Goal: Task Accomplishment & Management: Use online tool/utility

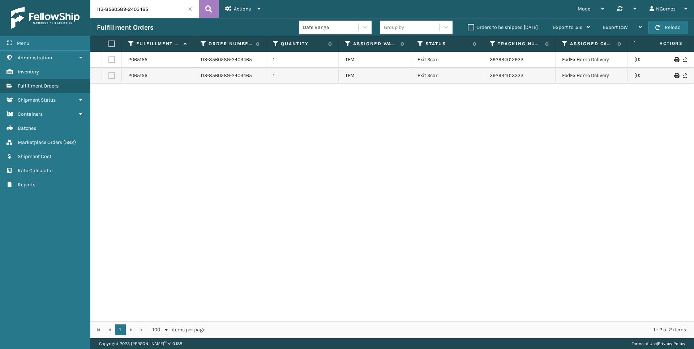
click at [155, 10] on input "113-8560589-2403465" at bounding box center [144, 9] width 108 height 18
paste input "1285573-4886657"
type input "113-1285573-4886657"
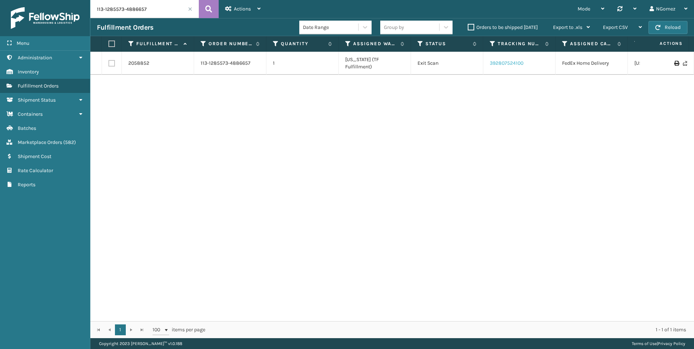
click at [500, 61] on link "392807524100" at bounding box center [507, 63] width 34 height 6
click at [56, 137] on link "Administration Marketplace Orders ( 582 )" at bounding box center [45, 142] width 90 height 14
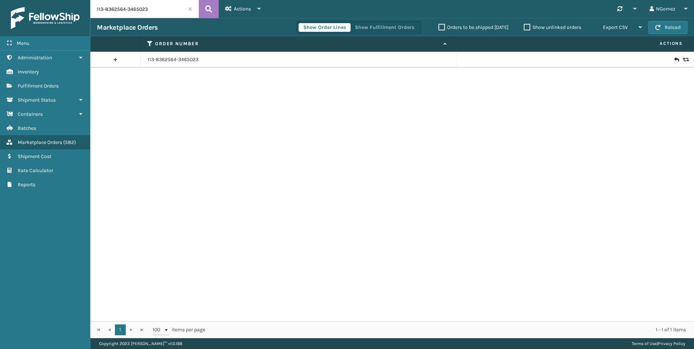
click at [143, 7] on input "113-8362564-3465023" at bounding box center [144, 9] width 108 height 18
paste input "2-8449824-4378618"
type input "112-8449824-4378618"
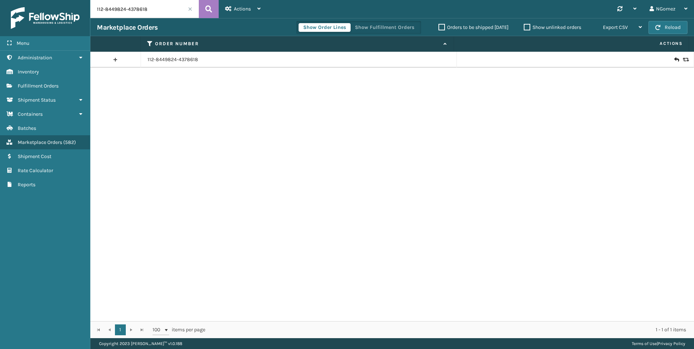
click at [674, 58] on icon at bounding box center [676, 59] width 4 height 7
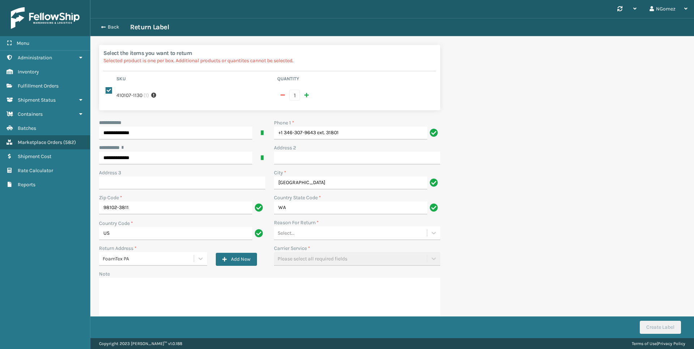
click at [355, 140] on div "**********" at bounding box center [270, 223] width 350 height 209
drag, startPoint x: 355, startPoint y: 140, endPoint x: 351, endPoint y: 137, distance: 4.9
click at [351, 137] on input "+1 346-307-9643 ext. 31801" at bounding box center [350, 133] width 153 height 13
drag, startPoint x: 350, startPoint y: 134, endPoint x: 316, endPoint y: 132, distance: 34.0
click at [316, 132] on input "+1 346-307-9643 ext. 31801" at bounding box center [350, 133] width 153 height 13
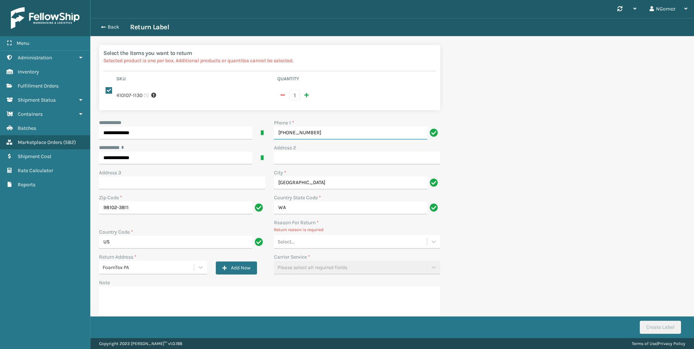
type input "[PHONE_NUMBER]"
click at [313, 240] on div "Select..." at bounding box center [350, 242] width 153 height 12
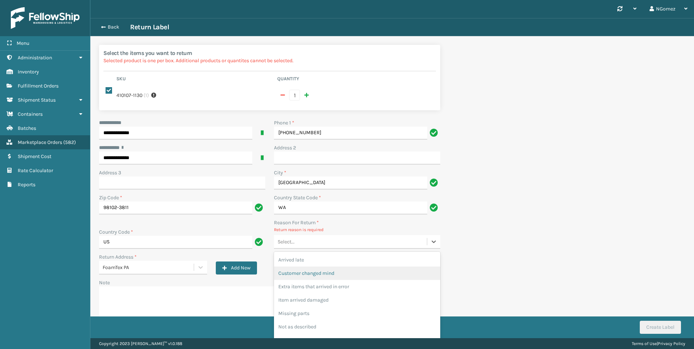
click at [329, 278] on div "Customer changed mind" at bounding box center [357, 272] width 166 height 13
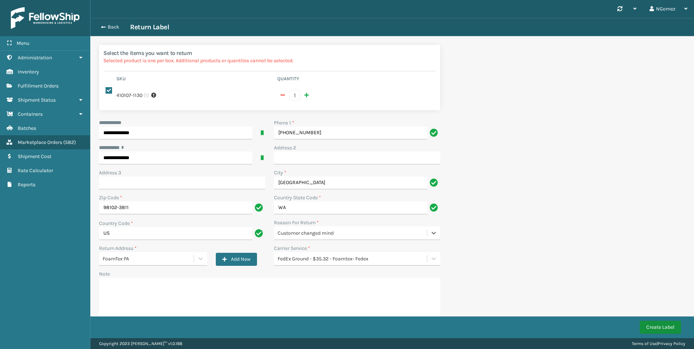
click at [663, 325] on button "Create Label" at bounding box center [660, 327] width 41 height 13
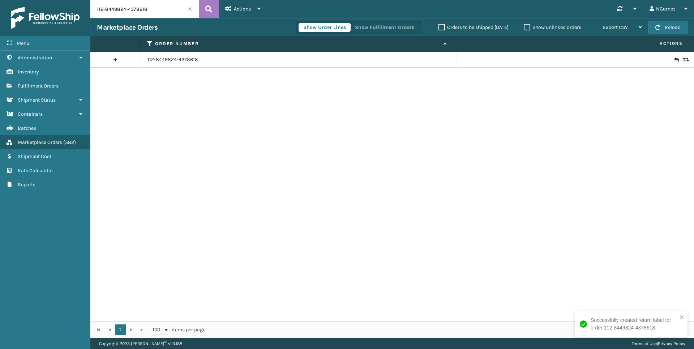
click at [63, 13] on img at bounding box center [45, 18] width 69 height 22
click at [151, 8] on input "112-8449824-4378618" at bounding box center [144, 9] width 108 height 18
paste input "111-4502119-3109820"
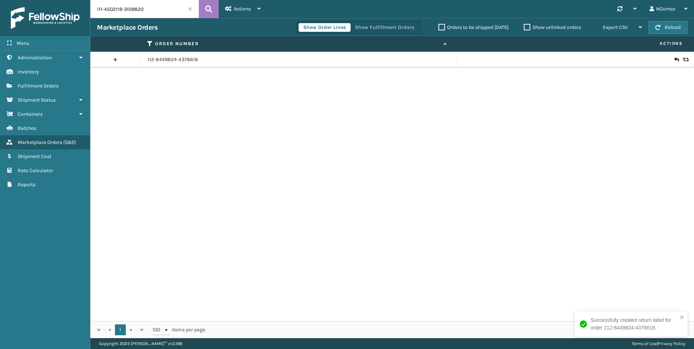
type input "111-4502119-3109820"
click at [674, 61] on div at bounding box center [575, 59] width 224 height 7
click at [674, 59] on icon at bounding box center [676, 59] width 4 height 7
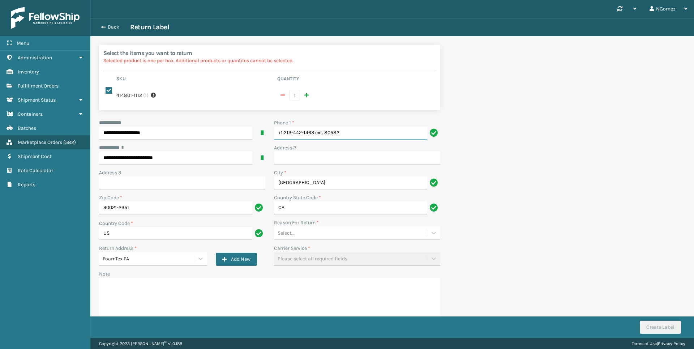
drag, startPoint x: 393, startPoint y: 133, endPoint x: 313, endPoint y: 135, distance: 79.2
click at [313, 135] on input "+1 213-442-1463 ext. 80582" at bounding box center [350, 133] width 153 height 13
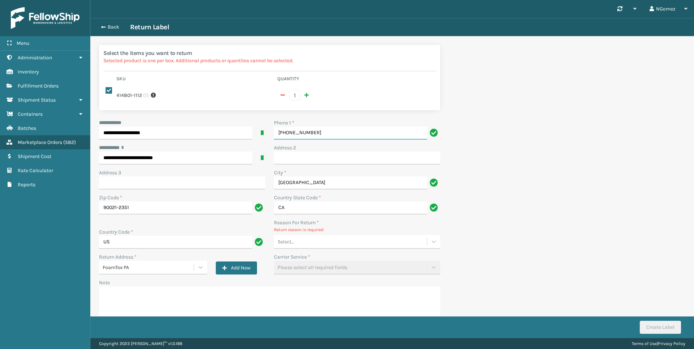
type input "[PHONE_NUMBER]"
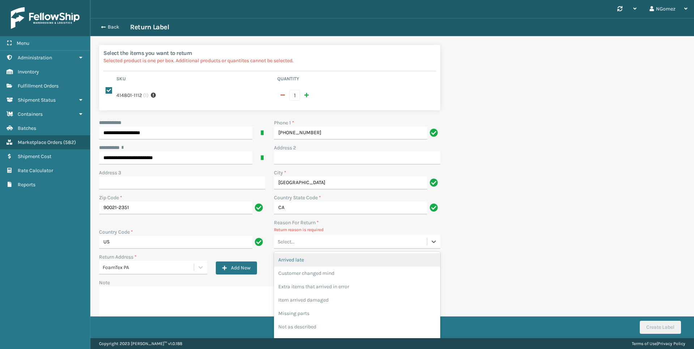
click at [344, 238] on div "Select..." at bounding box center [350, 242] width 153 height 12
click at [344, 270] on div "Customer changed mind" at bounding box center [357, 272] width 166 height 13
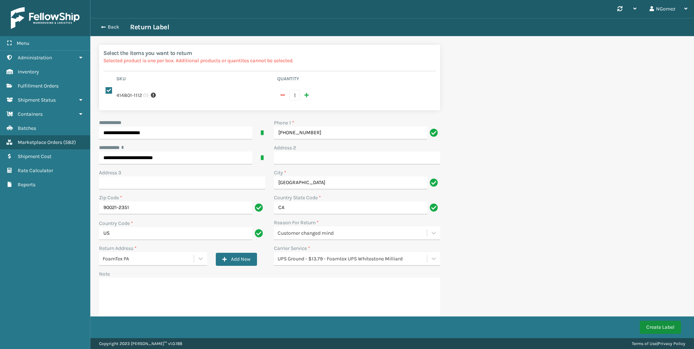
click at [666, 326] on button "Create Label" at bounding box center [660, 327] width 41 height 13
